Goal: Task Accomplishment & Management: Manage account settings

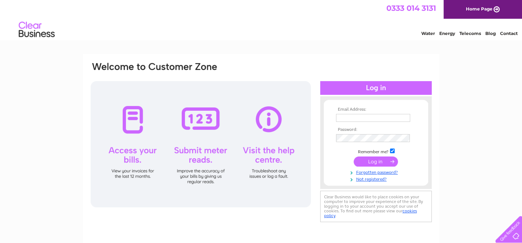
type input "[EMAIL_ADDRESS][DOMAIN_NAME]"
click at [388, 160] on input "submit" at bounding box center [376, 161] width 44 height 10
click at [369, 159] on input "submit" at bounding box center [376, 161] width 44 height 10
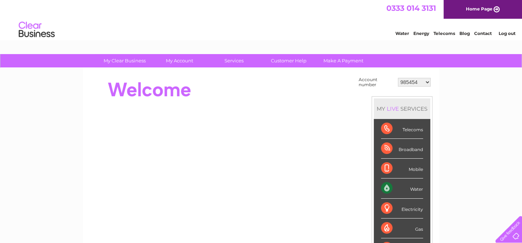
click at [427, 83] on select "985454 30282785" at bounding box center [414, 82] width 33 height 9
click at [238, 96] on div at bounding box center [221, 89] width 262 height 29
click at [503, 33] on link "Log out" at bounding box center [506, 33] width 17 height 5
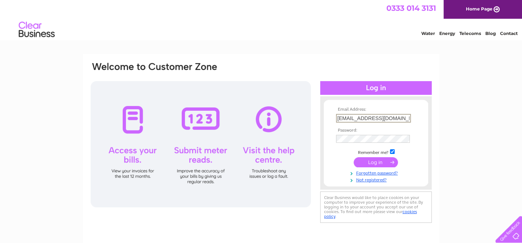
click at [402, 117] on input "finance@orevalleyha.org.uk" at bounding box center [373, 118] width 75 height 9
type input "nclark@orevalleyha.org.uk"
click at [384, 159] on input "submit" at bounding box center [376, 161] width 44 height 10
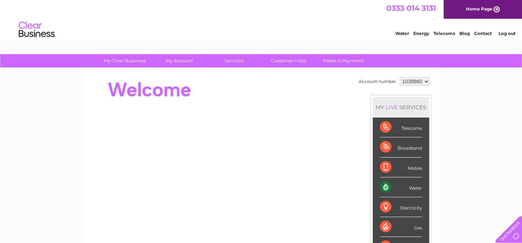
click at [424, 83] on select "1039860" at bounding box center [415, 81] width 30 height 9
